Goal: Find specific page/section: Find specific page/section

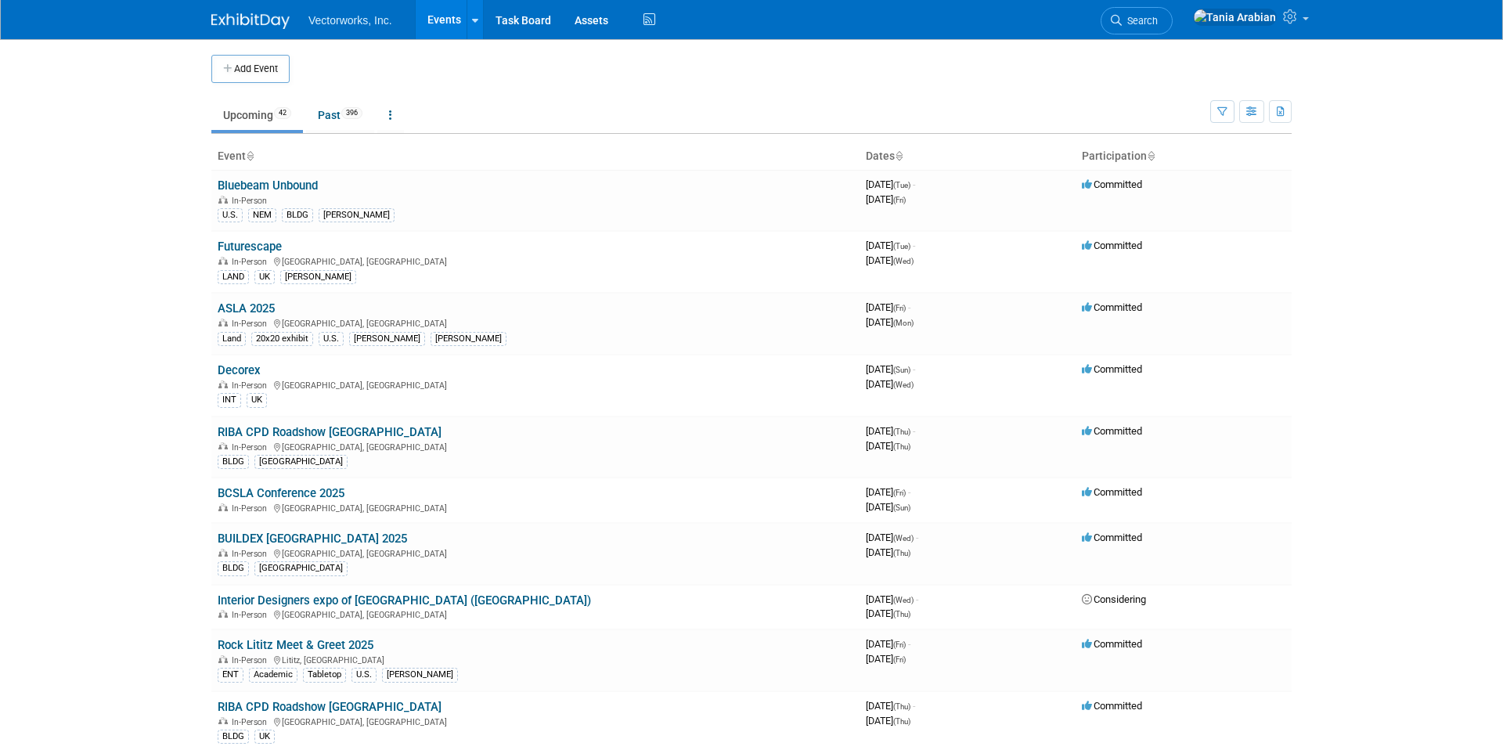
click at [260, 308] on link "ASLA 2025" at bounding box center [246, 308] width 57 height 14
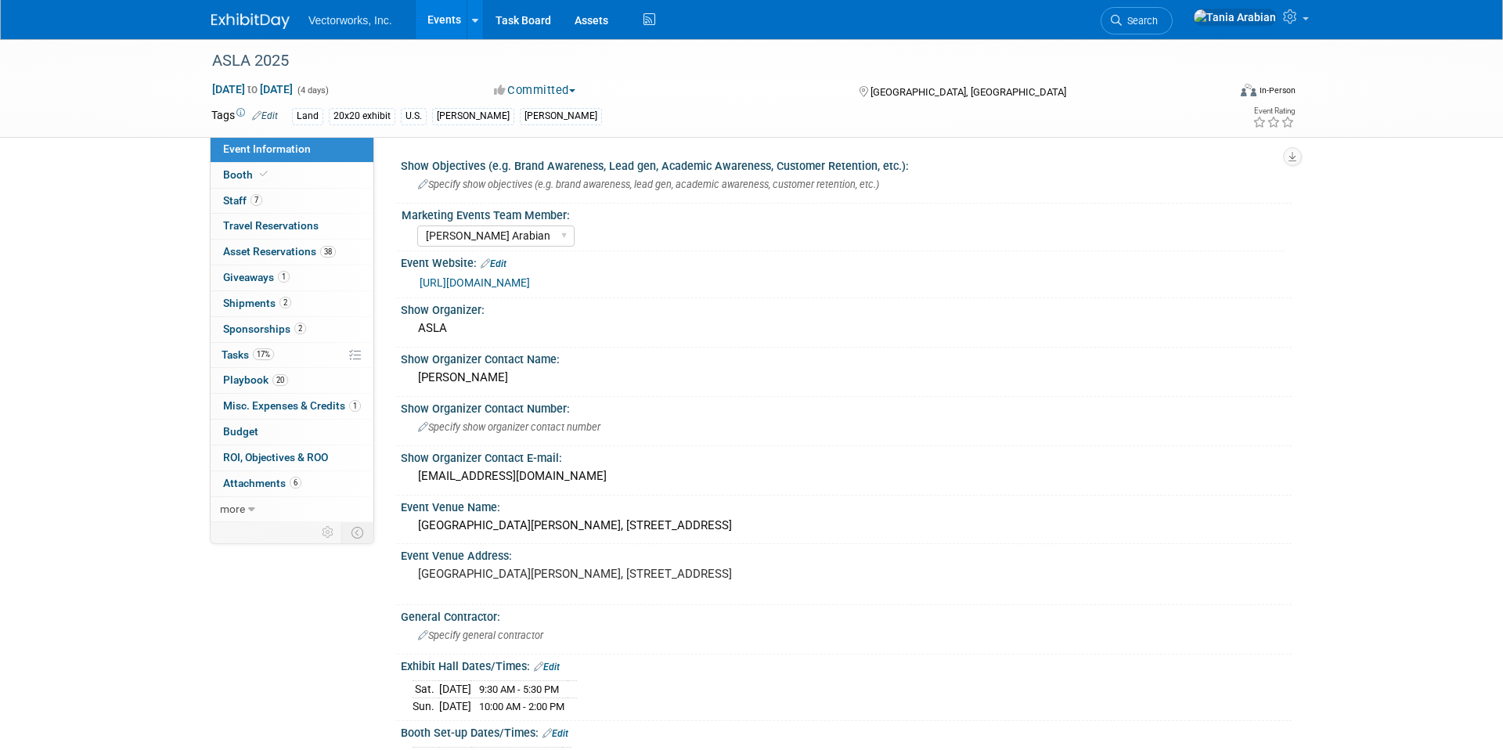
select select "[PERSON_NAME] Arabian"
click at [238, 172] on span "Booth" at bounding box center [247, 174] width 48 height 13
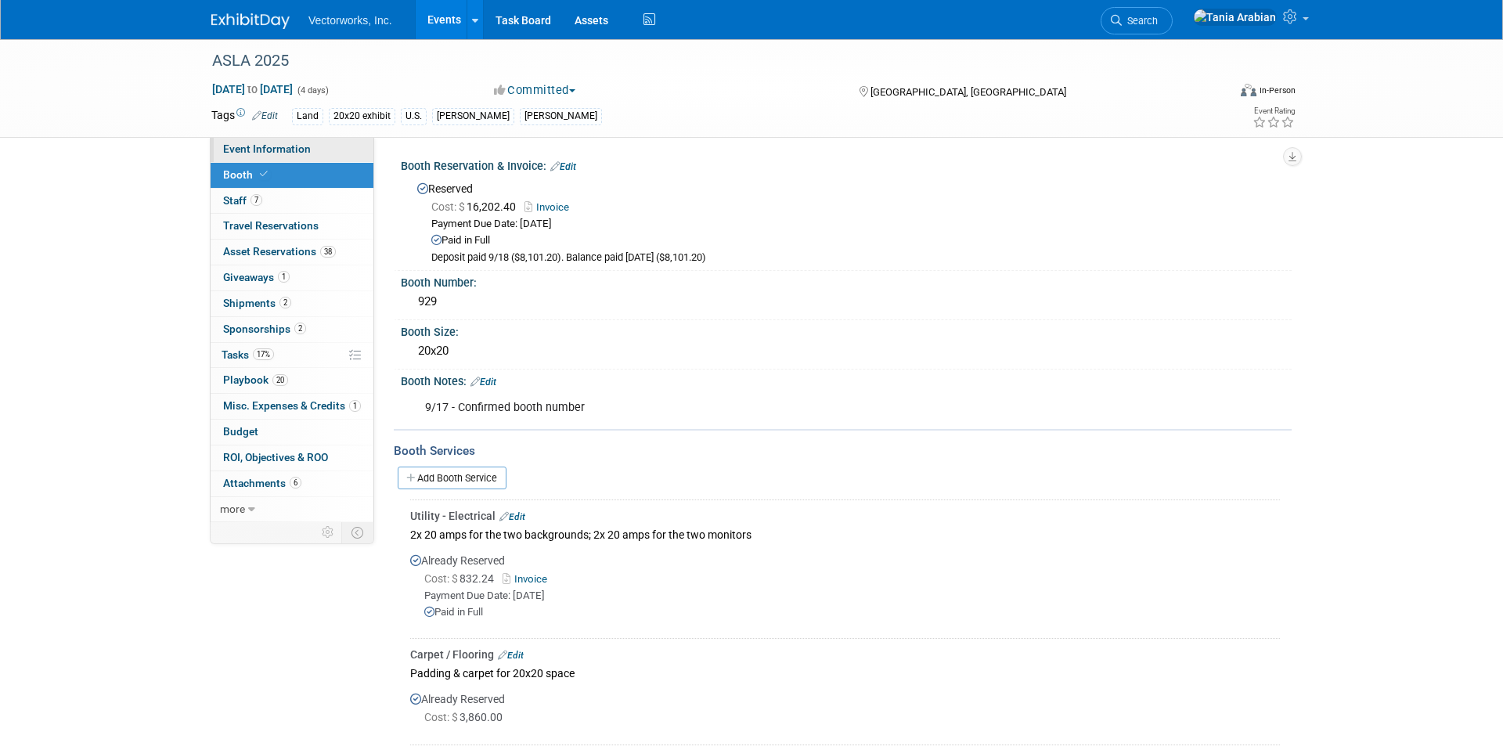
click at [248, 155] on link "Event Information" at bounding box center [292, 149] width 163 height 25
select select "[PERSON_NAME] Arabian"
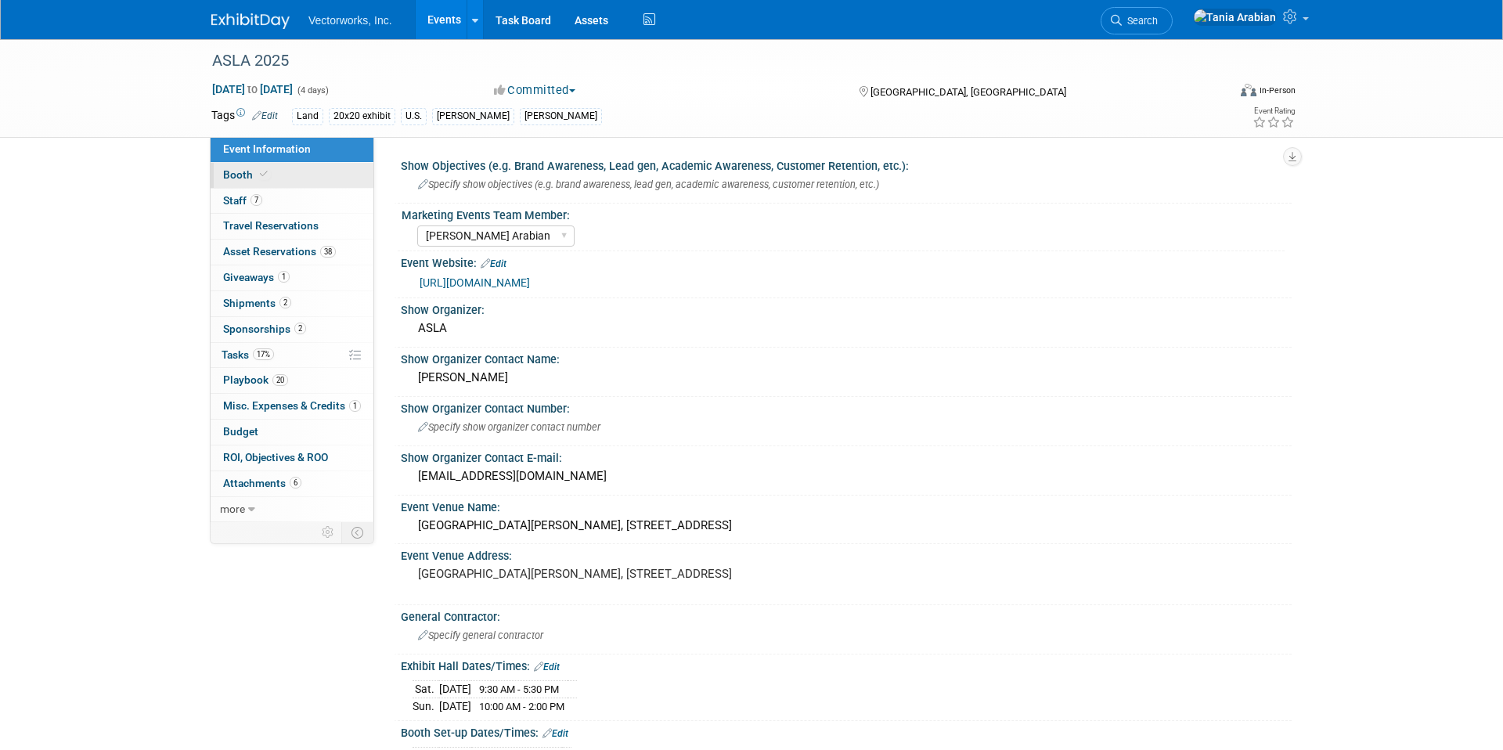
click at [246, 173] on span "Booth" at bounding box center [247, 174] width 48 height 13
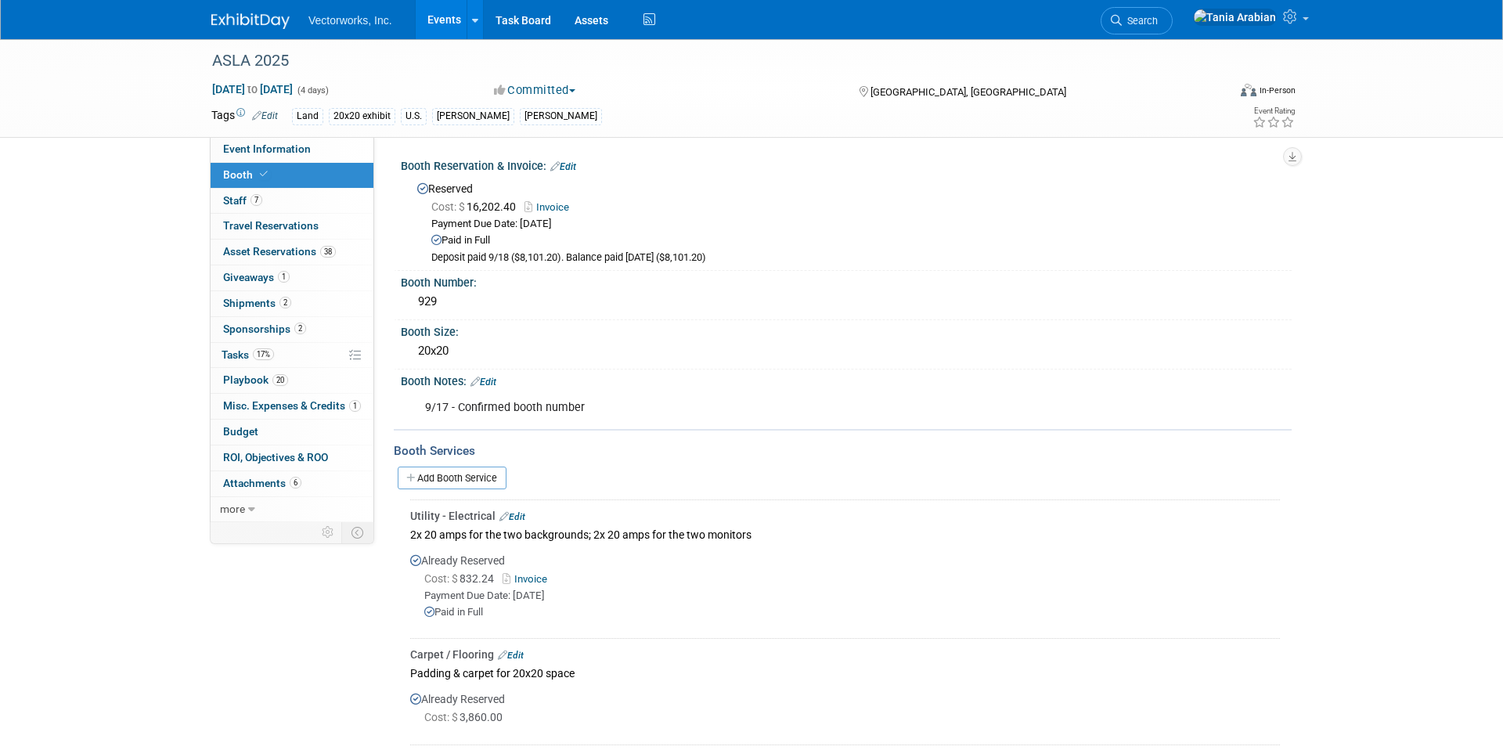
scroll to position [1, 0]
